Goal: Answer question/provide support: Share knowledge or assist other users

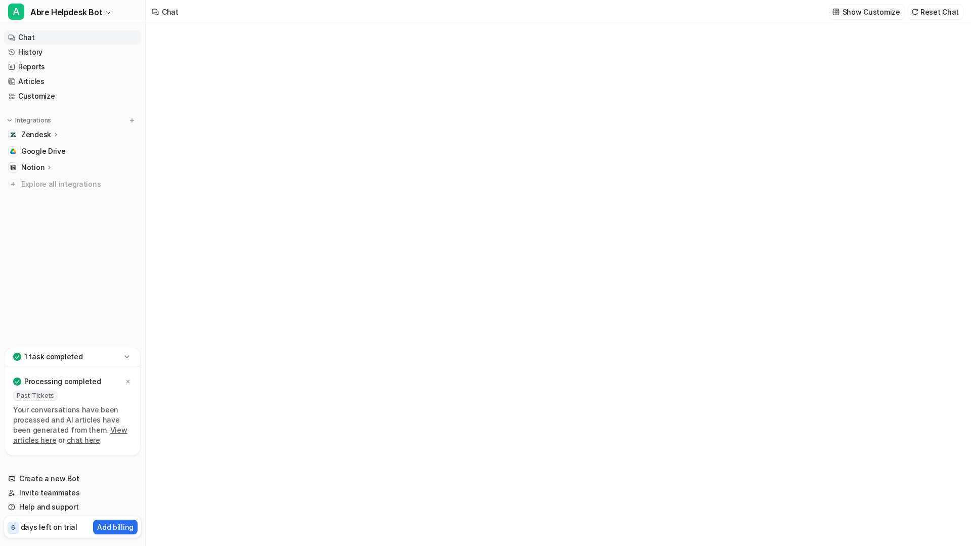
type textarea "**********"
click at [486, 288] on div at bounding box center [558, 294] width 296 height 23
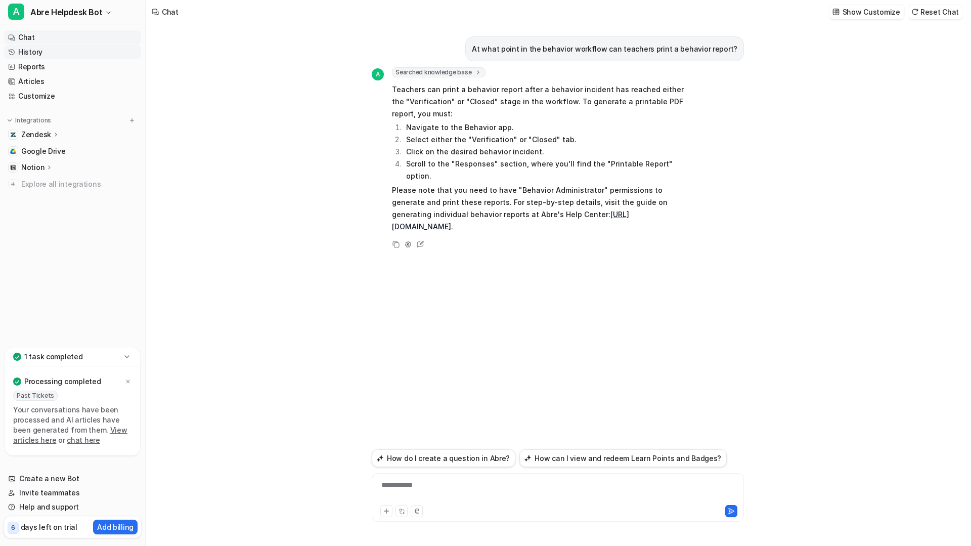
click at [44, 52] on link "History" at bounding box center [72, 52] width 137 height 14
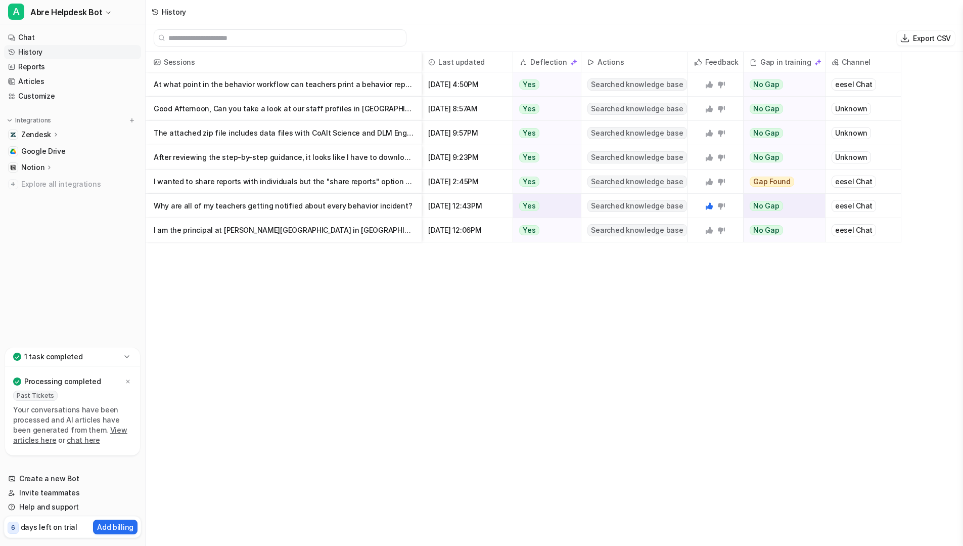
click at [312, 205] on p "Why are all of my teachers getting notified about every behavior incident?" at bounding box center [284, 206] width 260 height 24
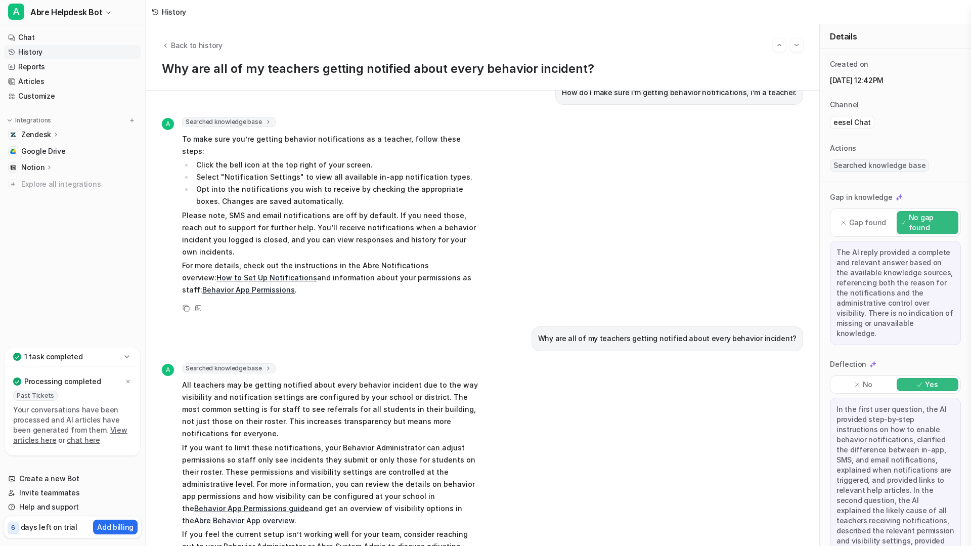
scroll to position [30, 0]
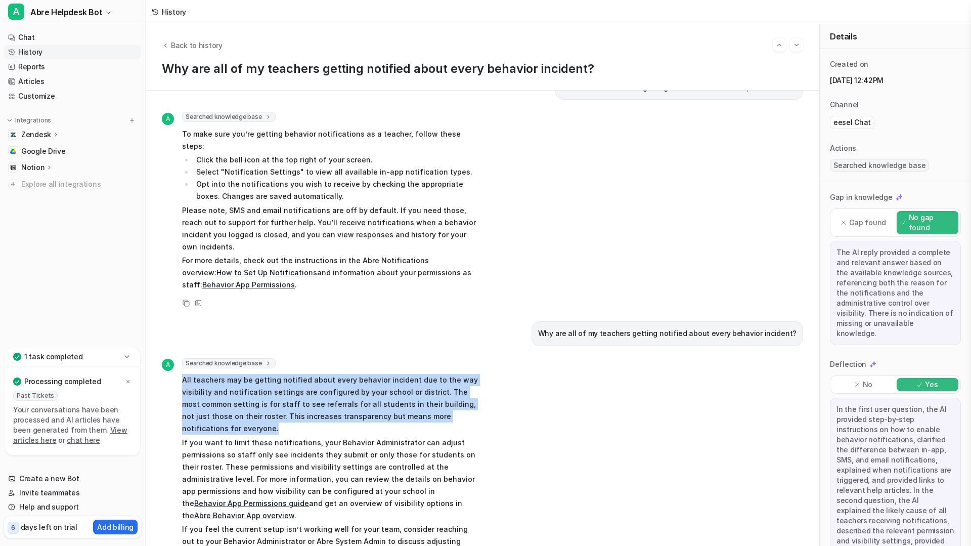
drag, startPoint x: 182, startPoint y: 353, endPoint x: 225, endPoint y: 405, distance: 67.1
click at [225, 405] on p "All teachers may be getting notified about every behavior incident due to the w…" at bounding box center [330, 404] width 296 height 61
click at [184, 45] on span "Back to history" at bounding box center [197, 45] width 52 height 11
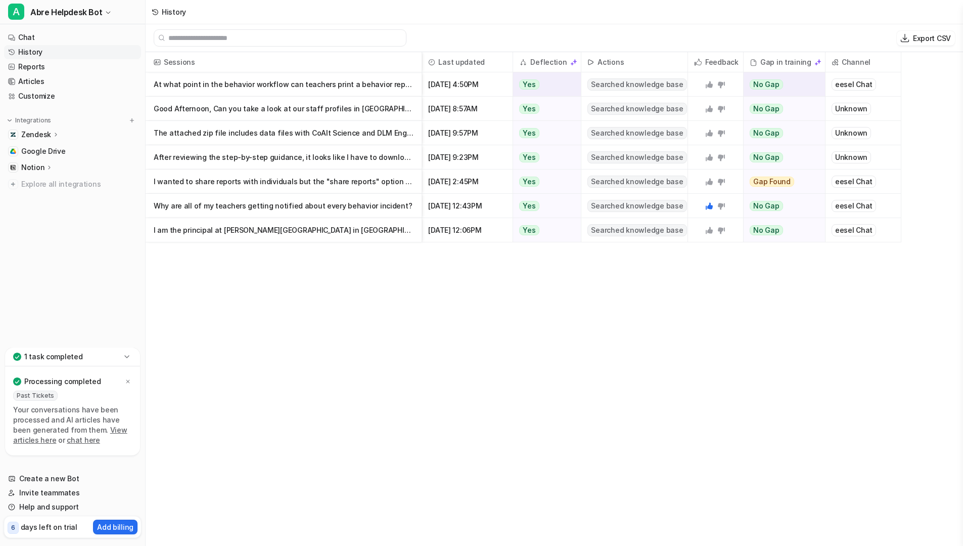
click at [286, 85] on p "At what point in the behavior workflow can teachers print a behavior report?" at bounding box center [284, 84] width 260 height 24
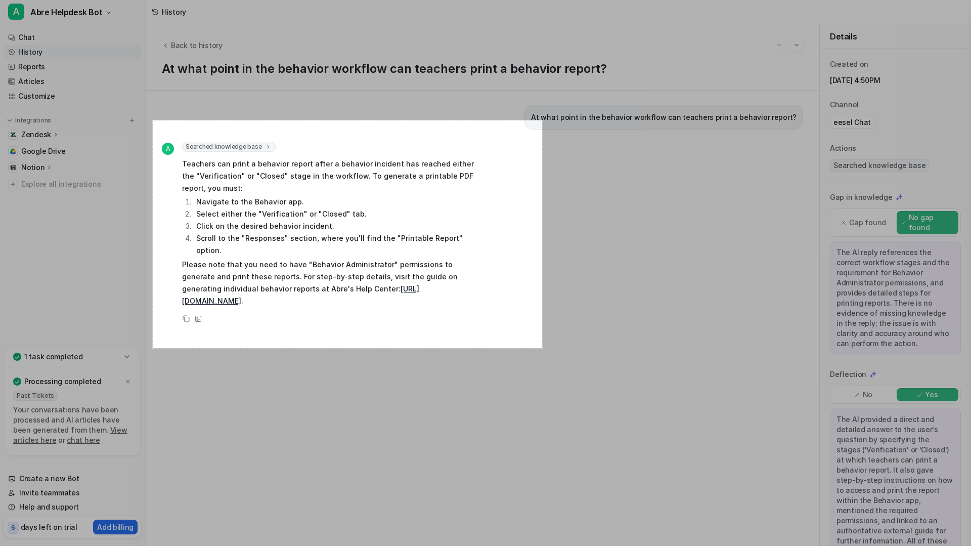
drag, startPoint x: 153, startPoint y: 120, endPoint x: 556, endPoint y: 350, distance: 464.2
click at [556, 350] on div "770 X 450" at bounding box center [485, 273] width 971 height 546
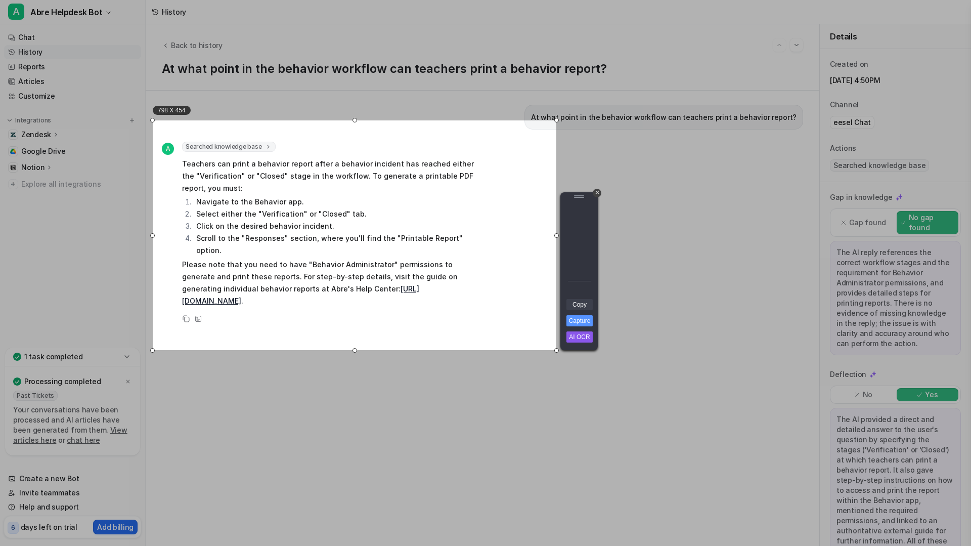
click at [584, 305] on link "Copy" at bounding box center [579, 304] width 26 height 11
